Goal: Book appointment/travel/reservation

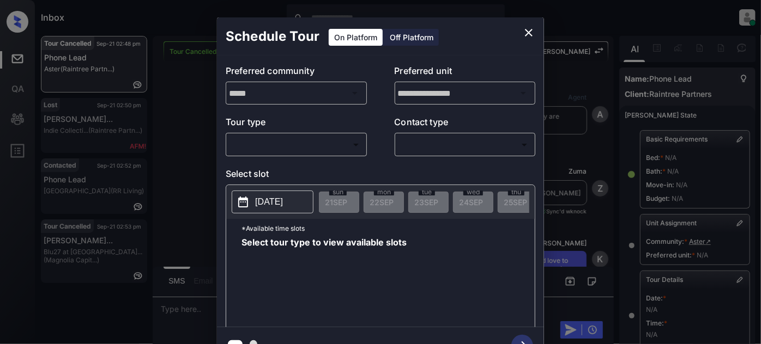
scroll to position [187, 4]
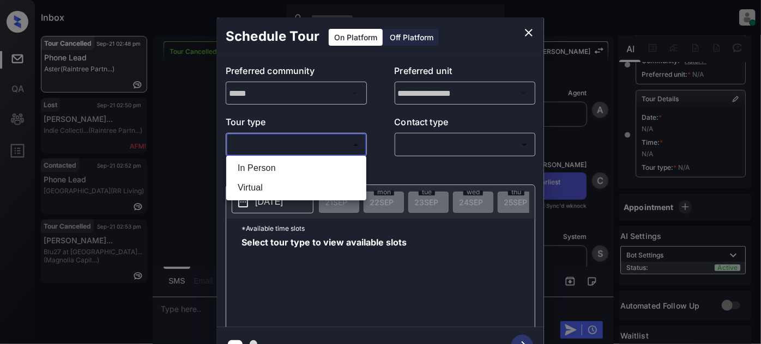
click at [338, 145] on body "Inbox Juan Carlos Manantan Online Set yourself offline Set yourself on break Pr…" at bounding box center [380, 172] width 761 height 344
click at [521, 33] on div at bounding box center [380, 172] width 761 height 344
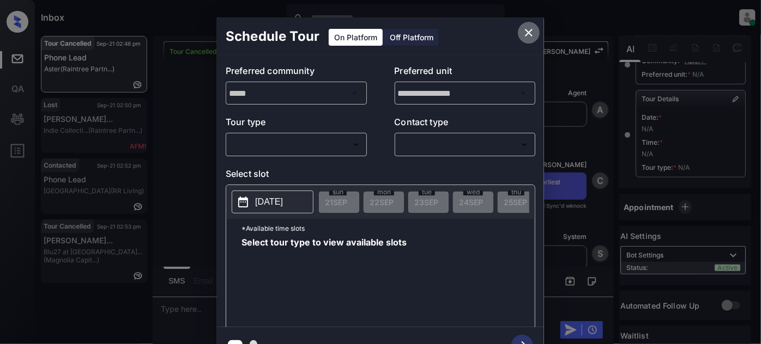
click at [520, 33] on button "close" at bounding box center [529, 33] width 22 height 22
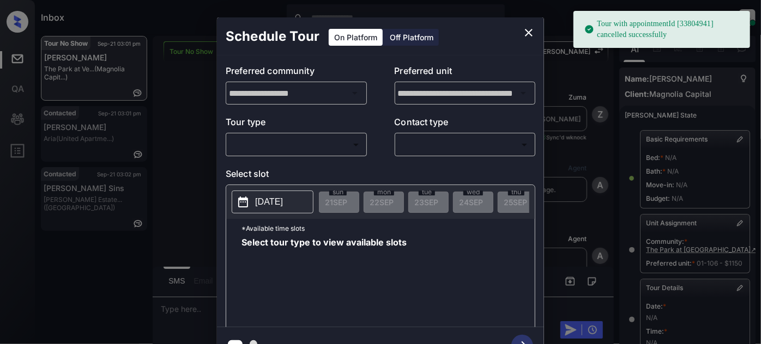
scroll to position [8236, 0]
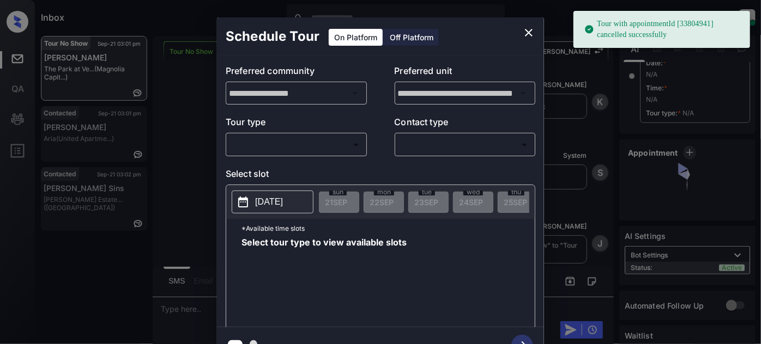
click at [330, 150] on body "Tour with appointmentId [33804941] cancelled successfully Inbox Juan Carlos Man…" at bounding box center [380, 172] width 761 height 344
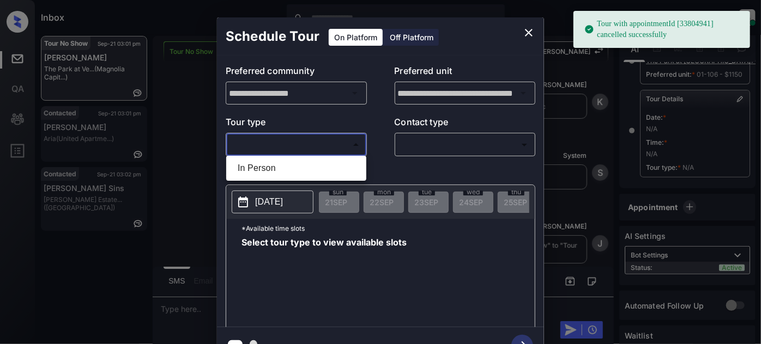
scroll to position [196, 0]
click at [281, 161] on li "In Person" at bounding box center [296, 169] width 135 height 20
type input "********"
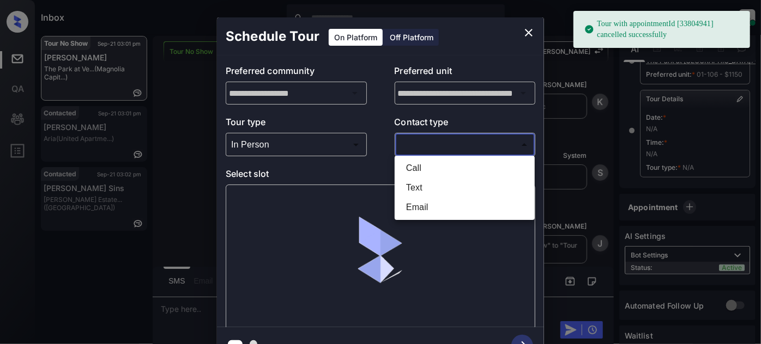
click at [434, 147] on body "Tour with appointmentId [33804941] cancelled successfully Inbox Juan Carlos Man…" at bounding box center [380, 172] width 761 height 344
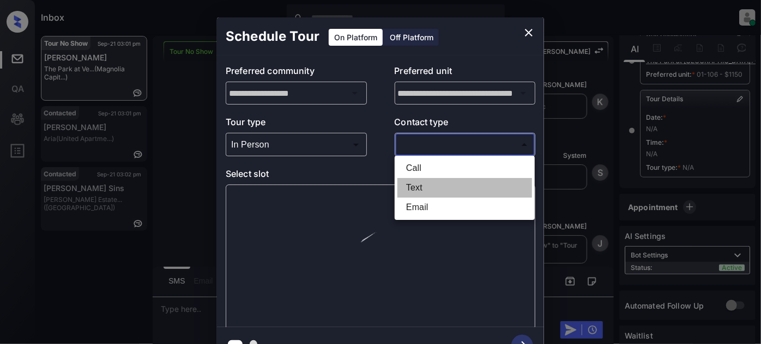
click at [425, 182] on li "Text" at bounding box center [464, 188] width 135 height 20
type input "****"
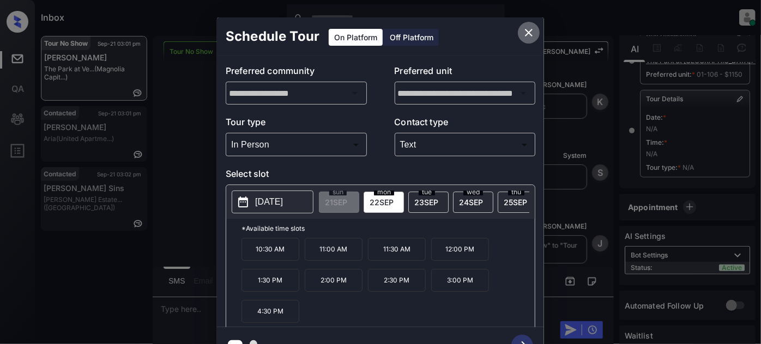
click at [532, 29] on icon "close" at bounding box center [529, 33] width 8 height 8
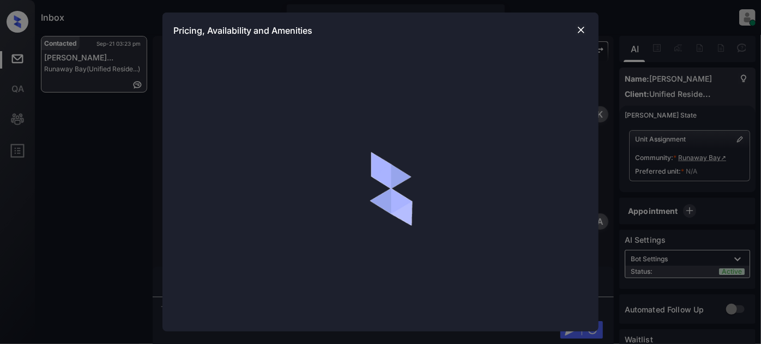
scroll to position [500, 0]
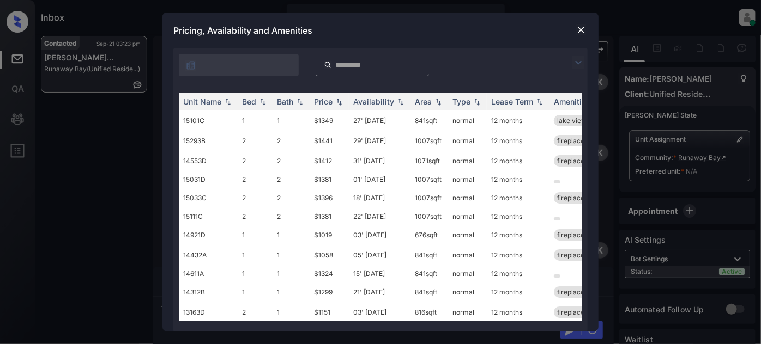
click at [577, 66] on img at bounding box center [578, 62] width 13 height 13
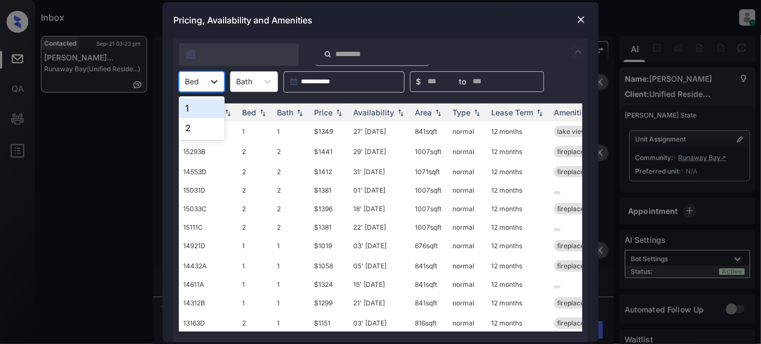
click at [208, 87] on div at bounding box center [214, 82] width 20 height 20
click at [205, 112] on div "1" at bounding box center [202, 109] width 46 height 20
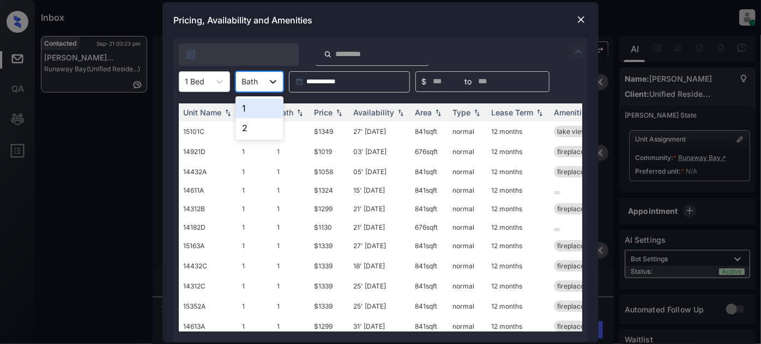
click at [265, 81] on div at bounding box center [273, 82] width 20 height 20
click at [262, 111] on div "1" at bounding box center [259, 109] width 48 height 20
click at [329, 111] on div "Price" at bounding box center [323, 112] width 19 height 9
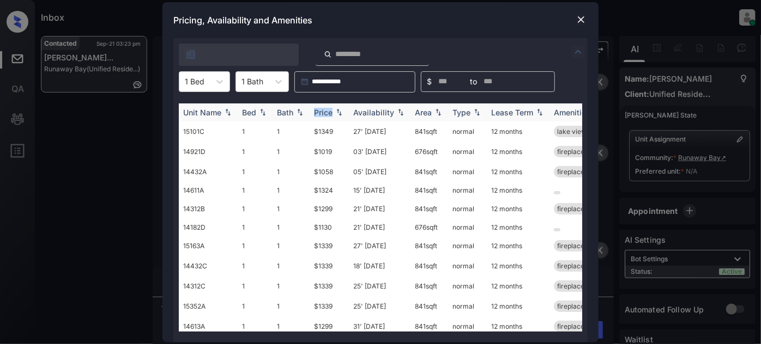
click at [329, 111] on div "Price" at bounding box center [323, 112] width 19 height 9
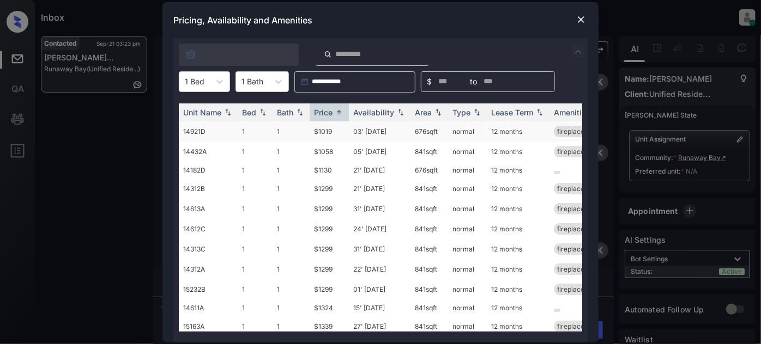
click at [388, 136] on td "03' [DATE]" at bounding box center [380, 132] width 62 height 20
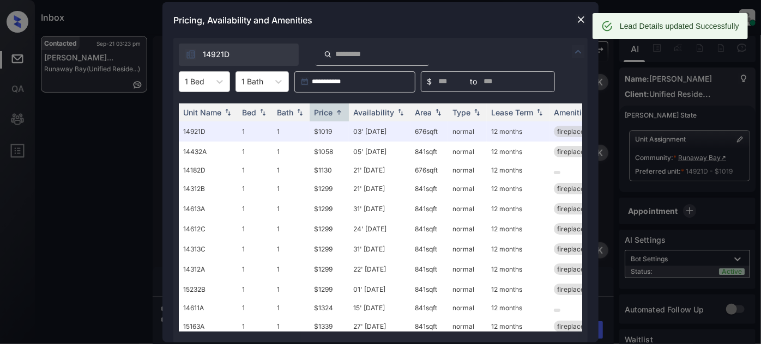
click at [576, 23] on img at bounding box center [580, 19] width 11 height 11
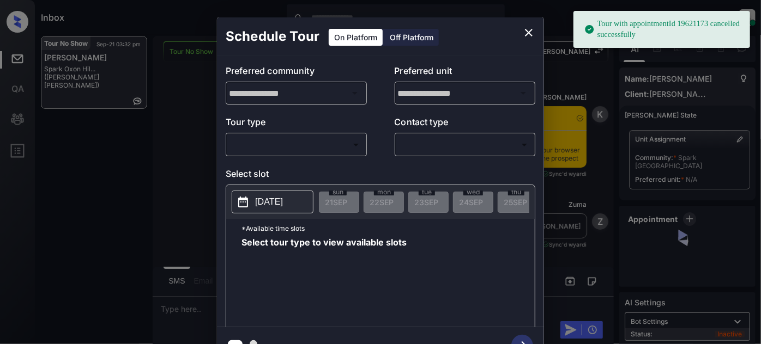
scroll to position [6123, 0]
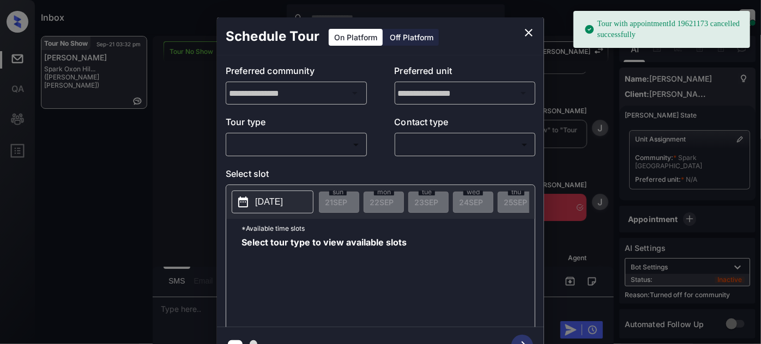
click at [291, 153] on body "Tour with appointmentId 19621173 cancelled successfully Inbox Juan Carlos Manan…" at bounding box center [380, 172] width 761 height 344
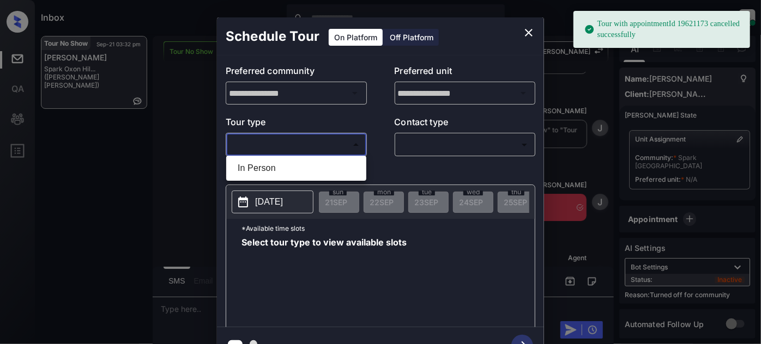
click at [287, 166] on li "In Person" at bounding box center [296, 169] width 135 height 20
type input "********"
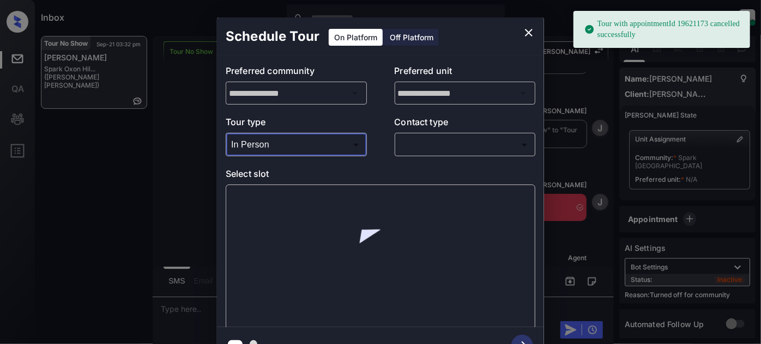
click at [454, 143] on body "Tour with appointmentId 19621173 cancelled successfully Inbox Juan Carlos Manan…" at bounding box center [380, 172] width 761 height 344
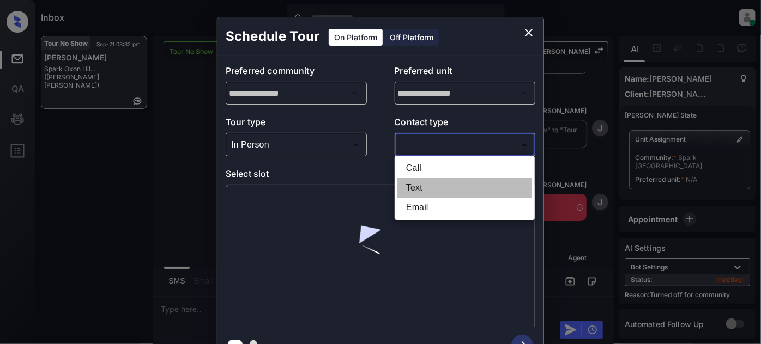
click at [438, 190] on li "Text" at bounding box center [464, 188] width 135 height 20
type input "****"
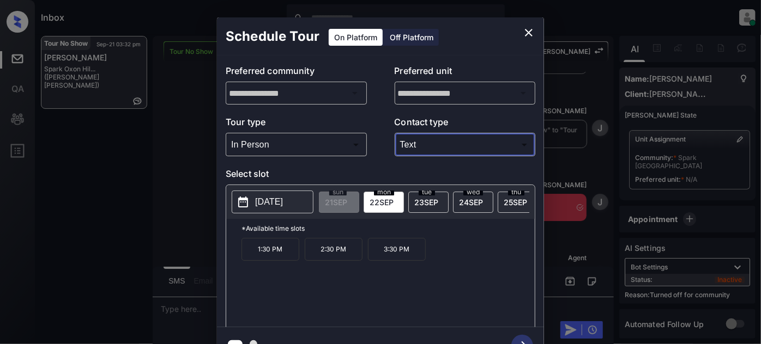
click at [517, 198] on span "25 SEP" at bounding box center [514, 202] width 23 height 9
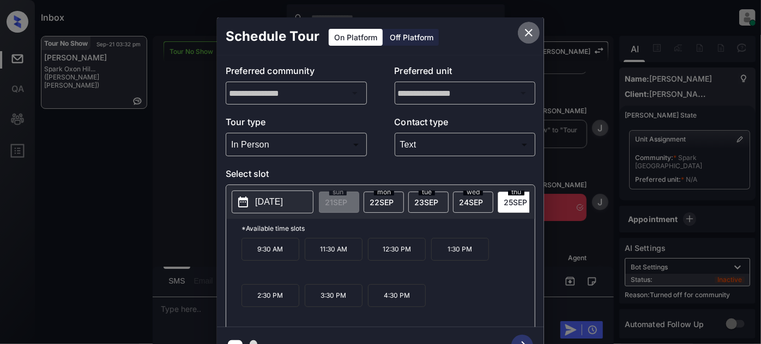
click at [532, 22] on button "close" at bounding box center [529, 33] width 22 height 22
